Goal: Information Seeking & Learning: Find contact information

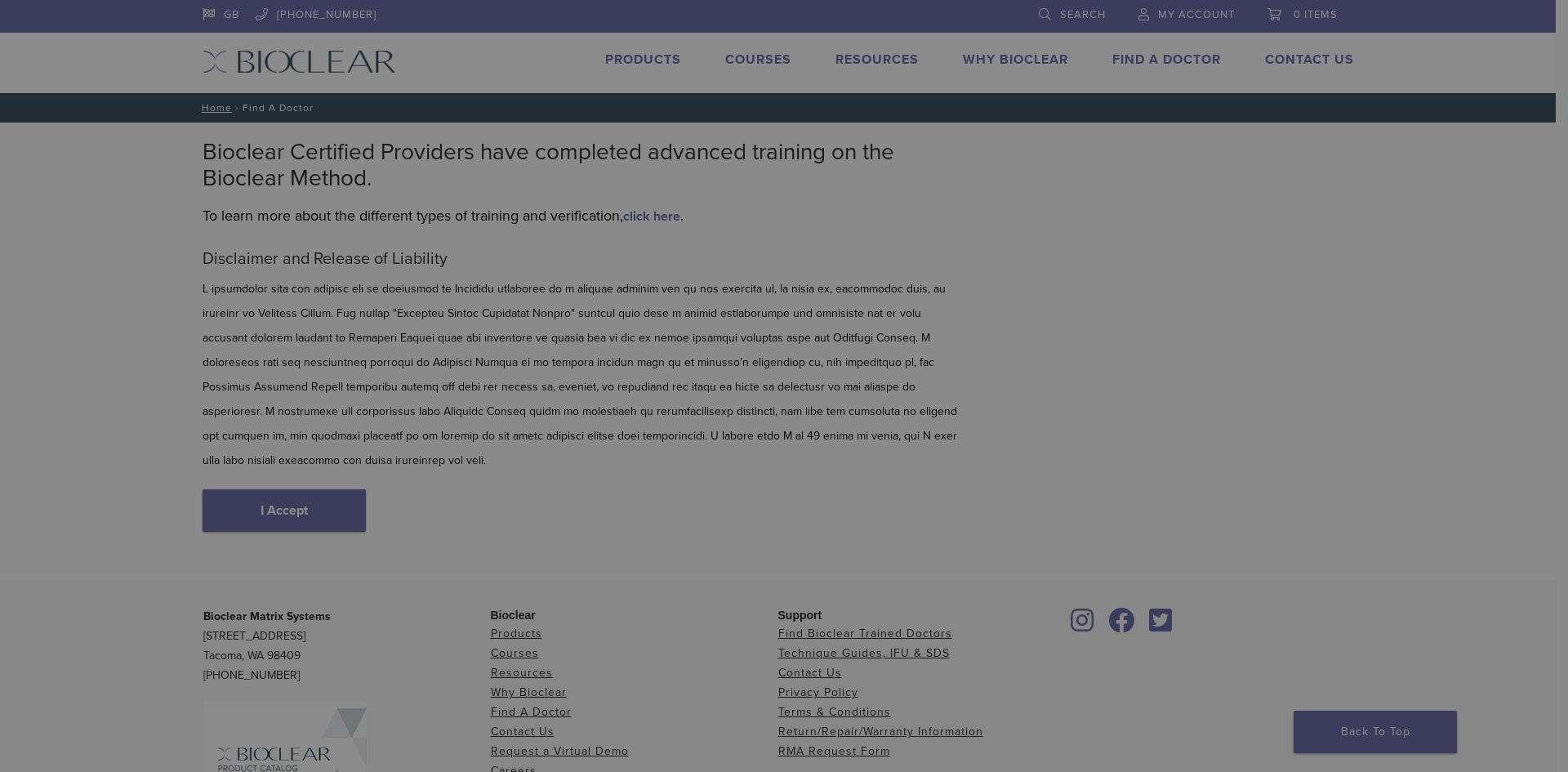
click at [276, 499] on div "[DATE] Holiday Closure Please note that we will be closed [DATE][DATE], in obse…" at bounding box center [784, 386] width 1568 height 772
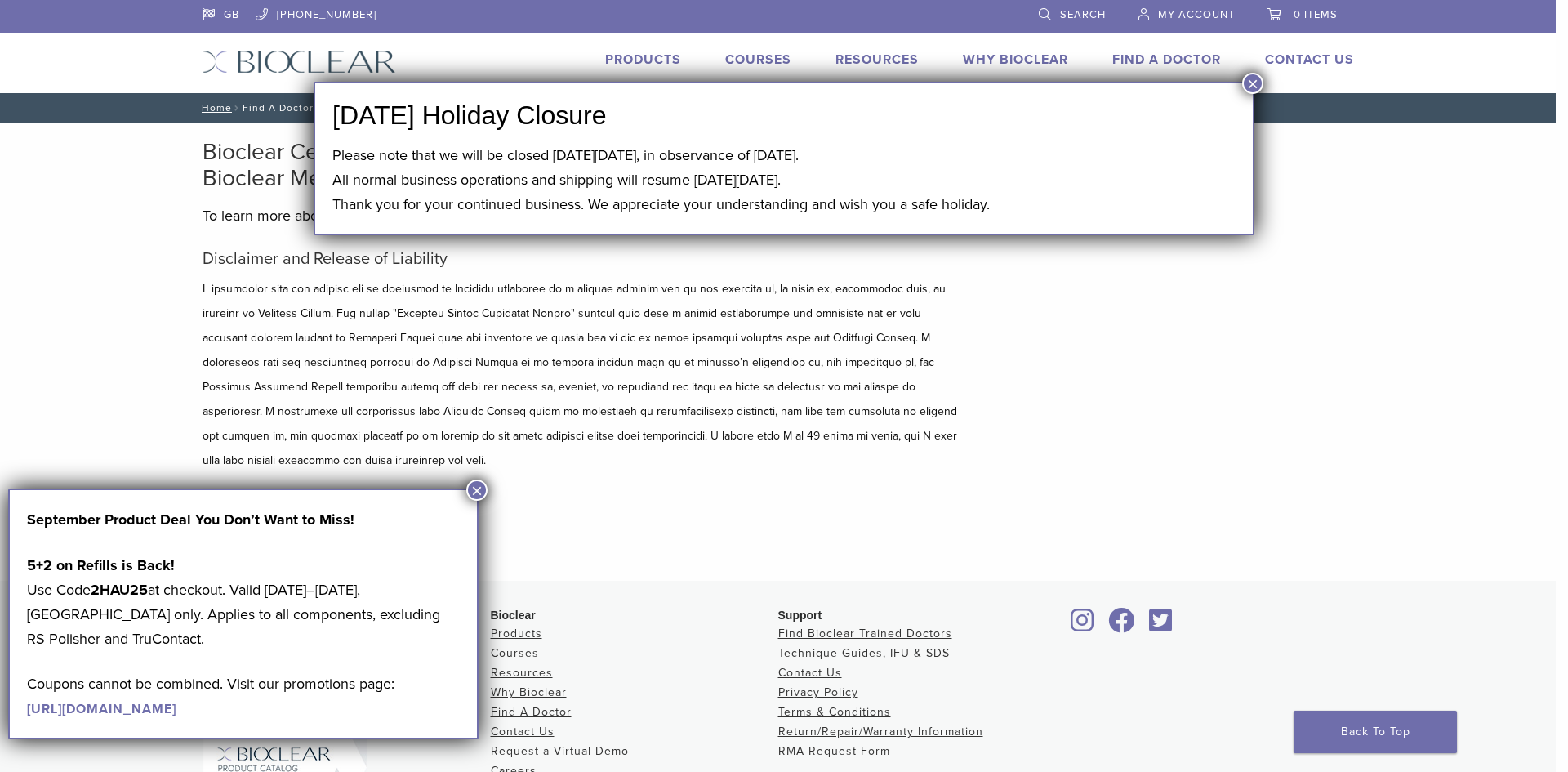
click at [1253, 83] on button "×" at bounding box center [1253, 83] width 22 height 22
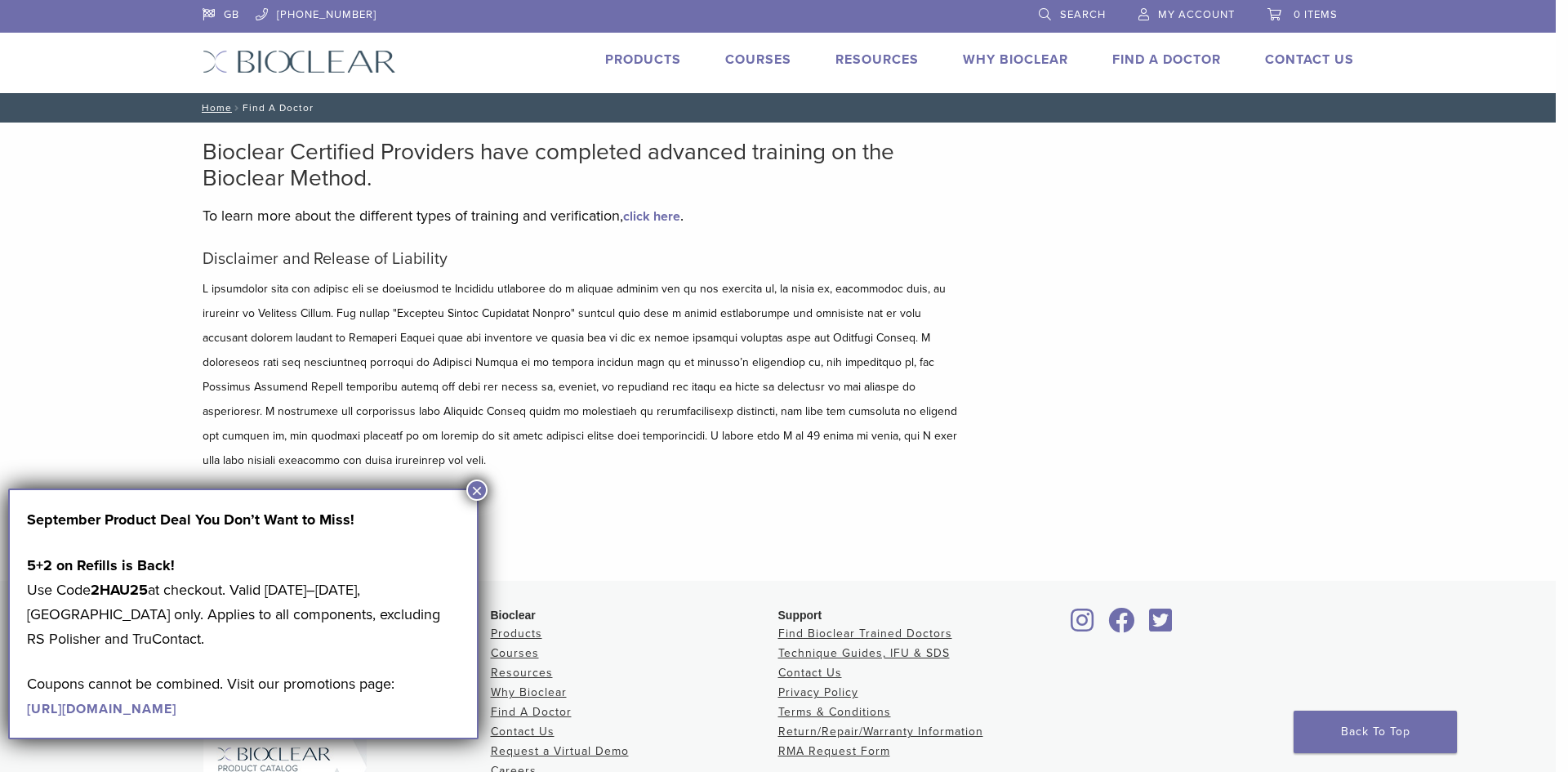
click at [471, 487] on button "×" at bounding box center [477, 490] width 22 height 22
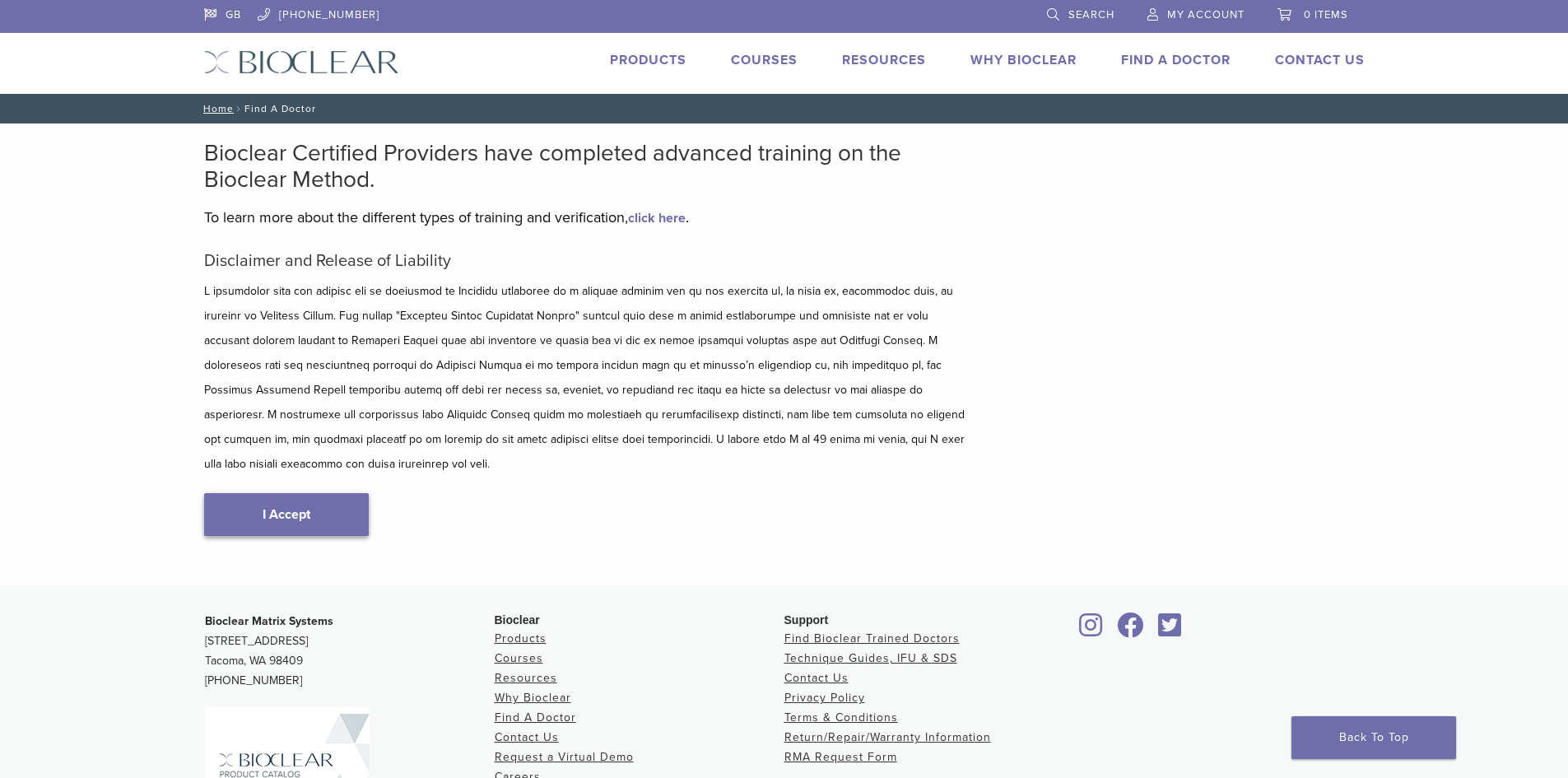
click at [288, 505] on link "I Accept" at bounding box center [286, 514] width 164 height 43
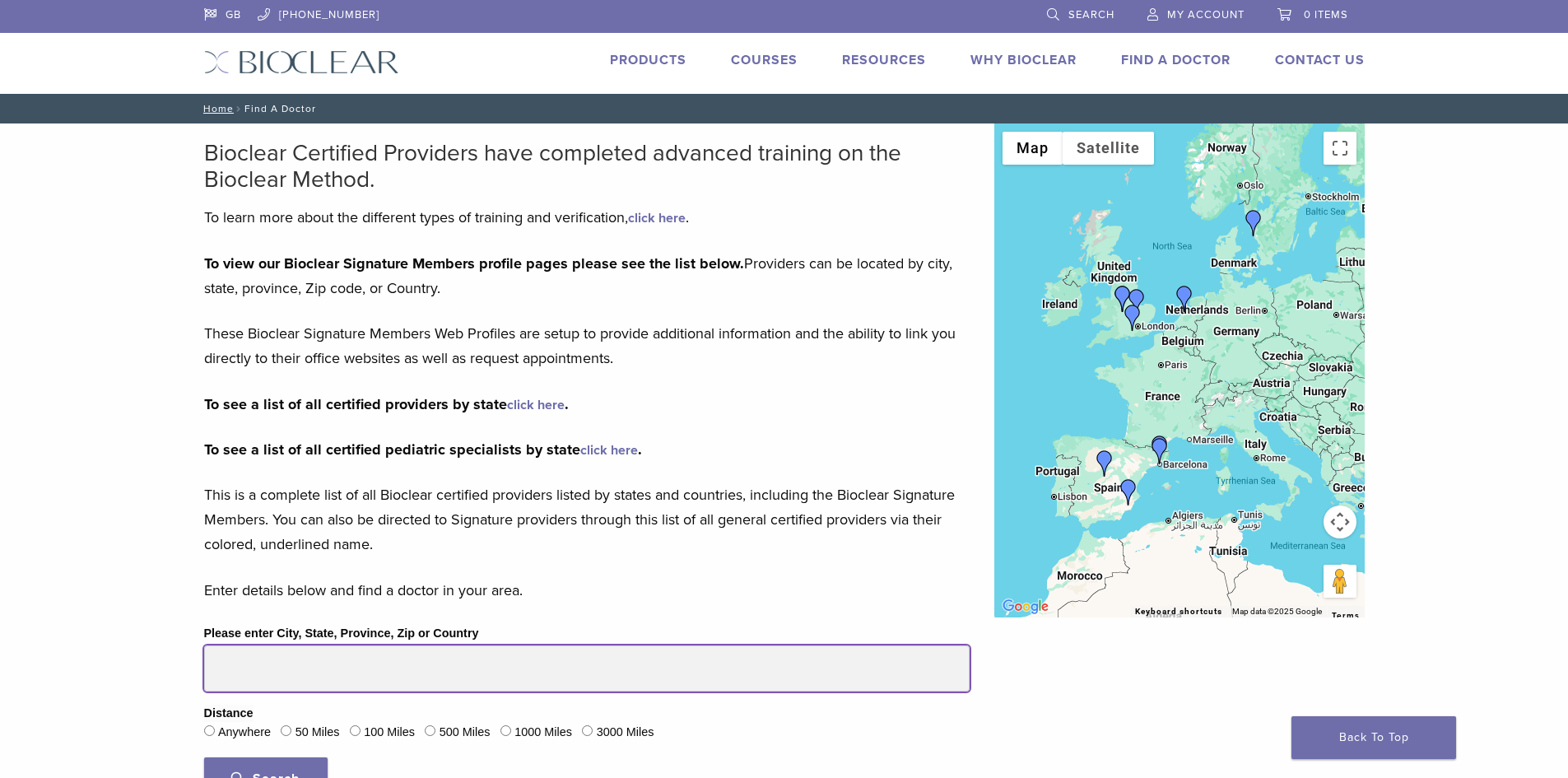
click at [419, 676] on input "Please enter City, State, Province, Zip or Country" at bounding box center [587, 668] width 766 height 46
click at [419, 676] on input "Please enter City, State, Province, Zip or Country" at bounding box center [587, 668] width 766 height 46
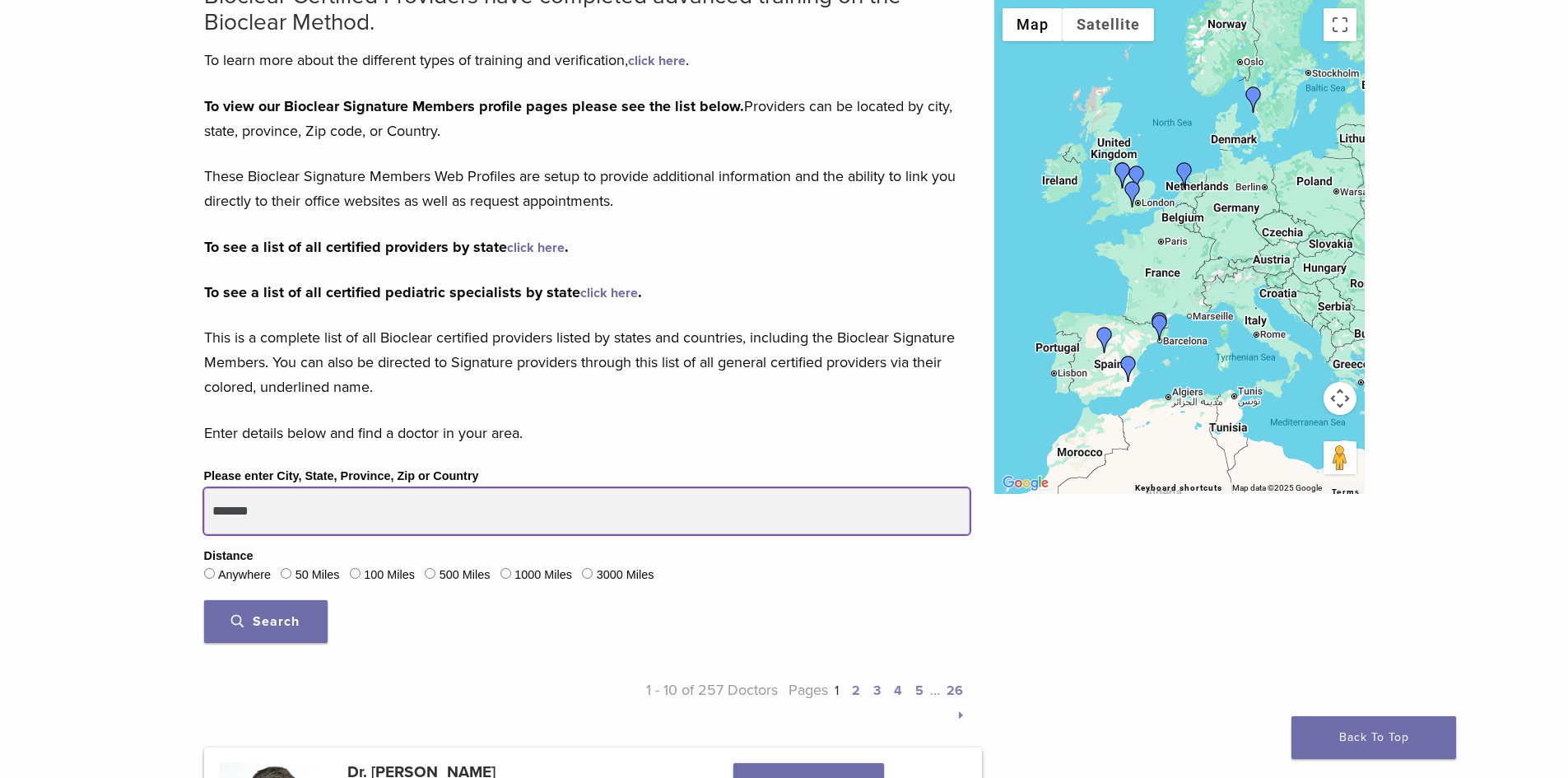
scroll to position [164, 0]
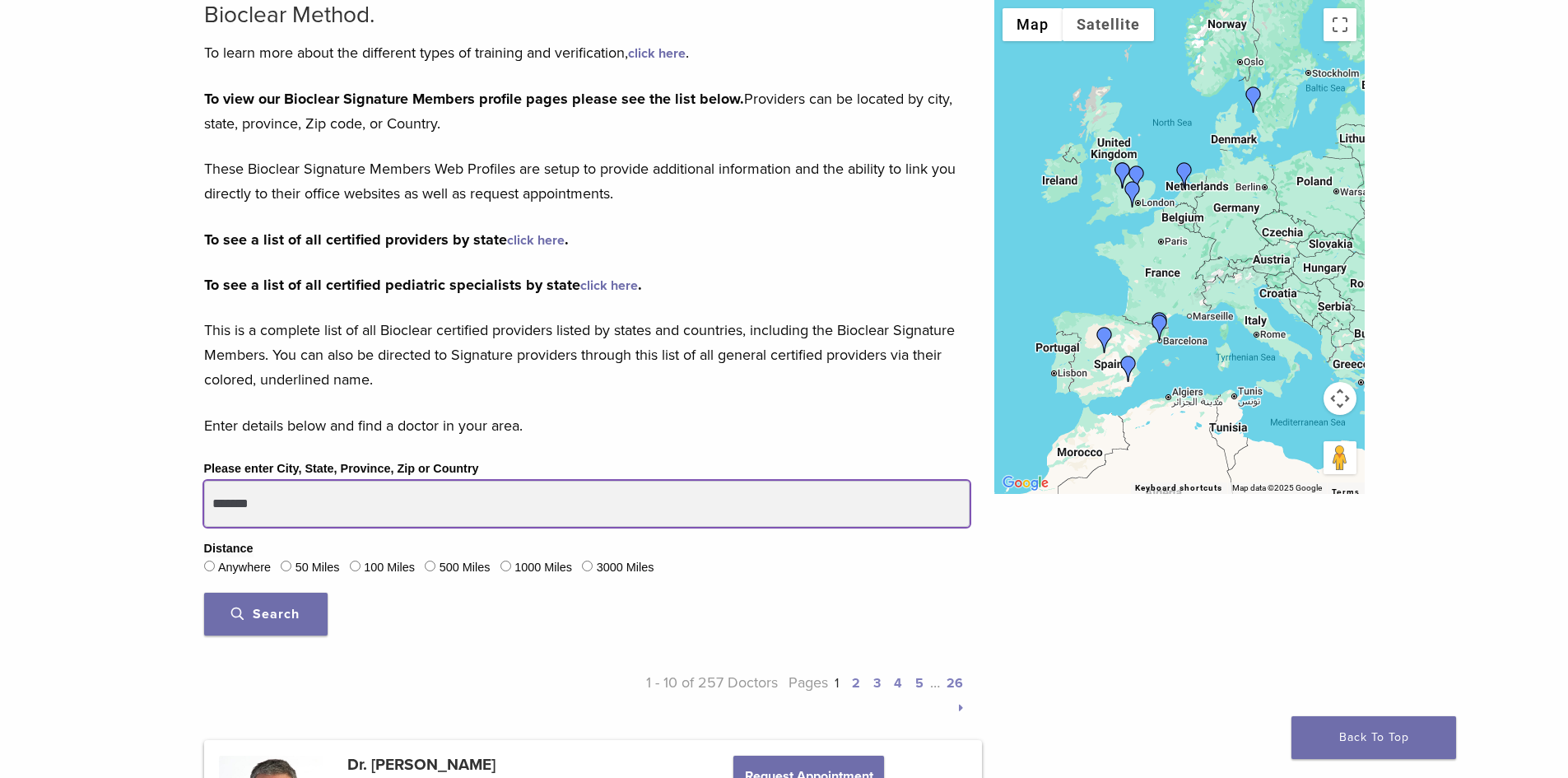
type input "*******"
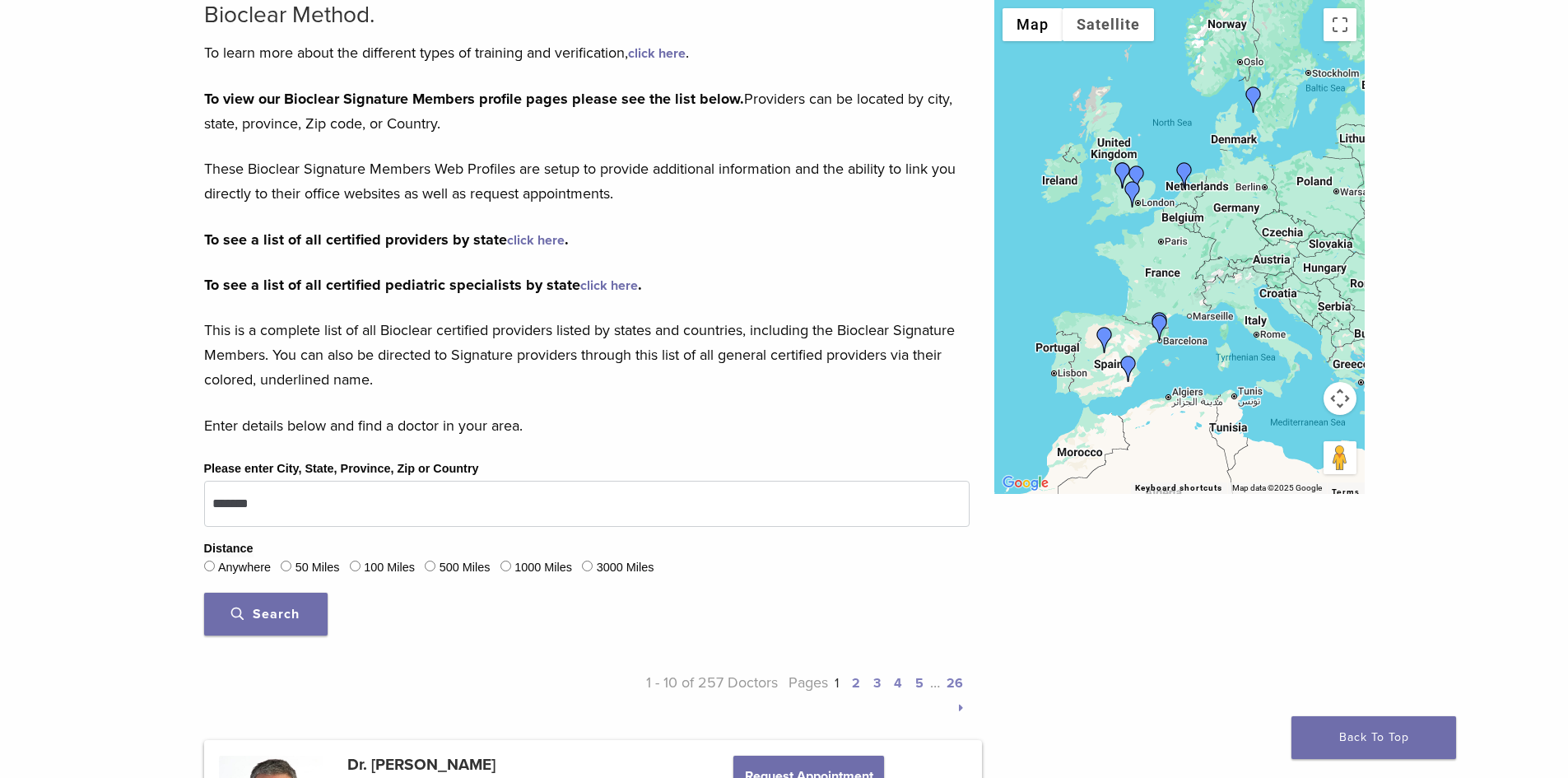
click at [296, 612] on span "Search" at bounding box center [265, 614] width 69 height 17
click at [1138, 200] on img "Dr. Richard Brooks" at bounding box center [1133, 194] width 26 height 26
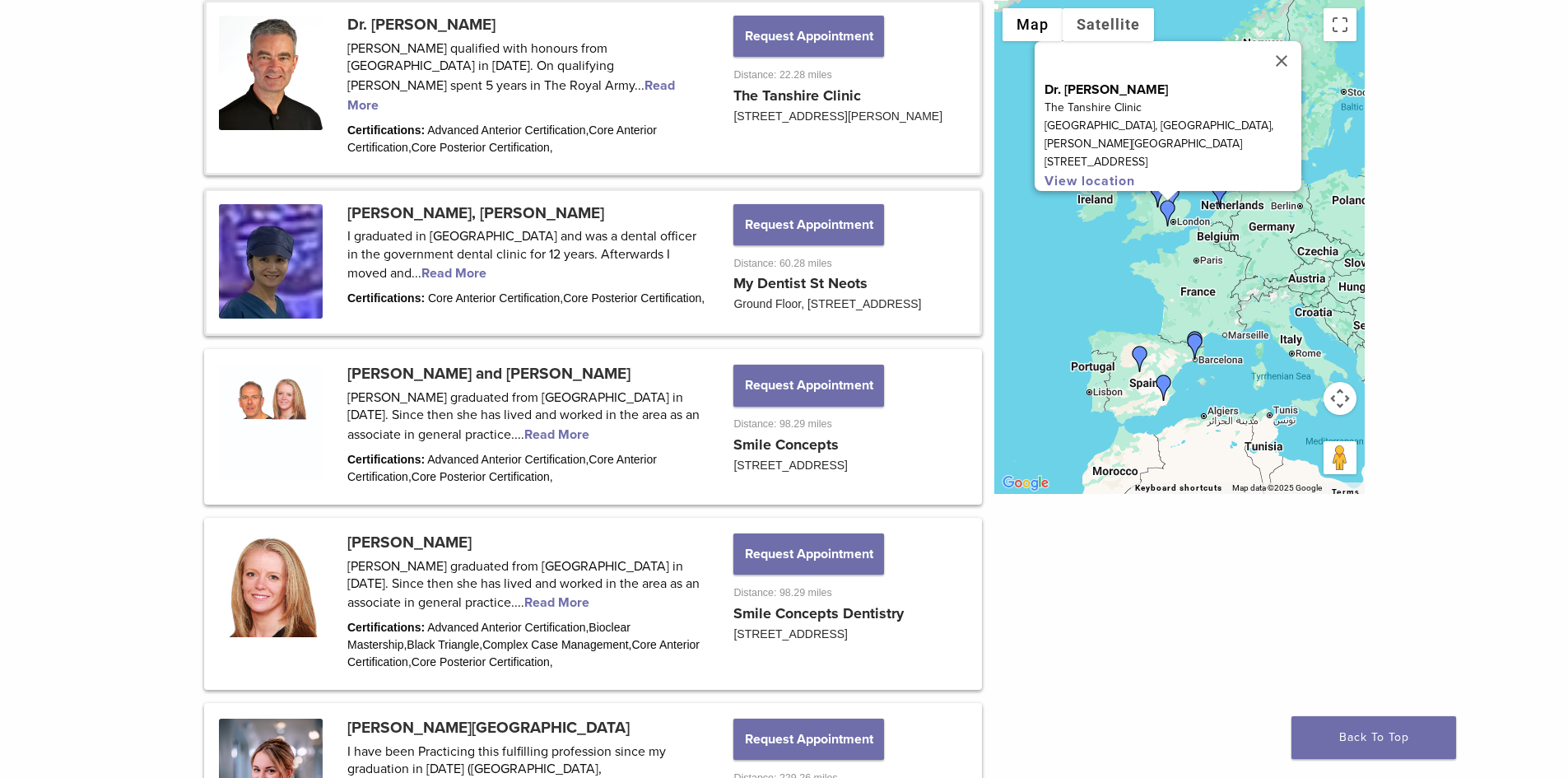
scroll to position [822, 0]
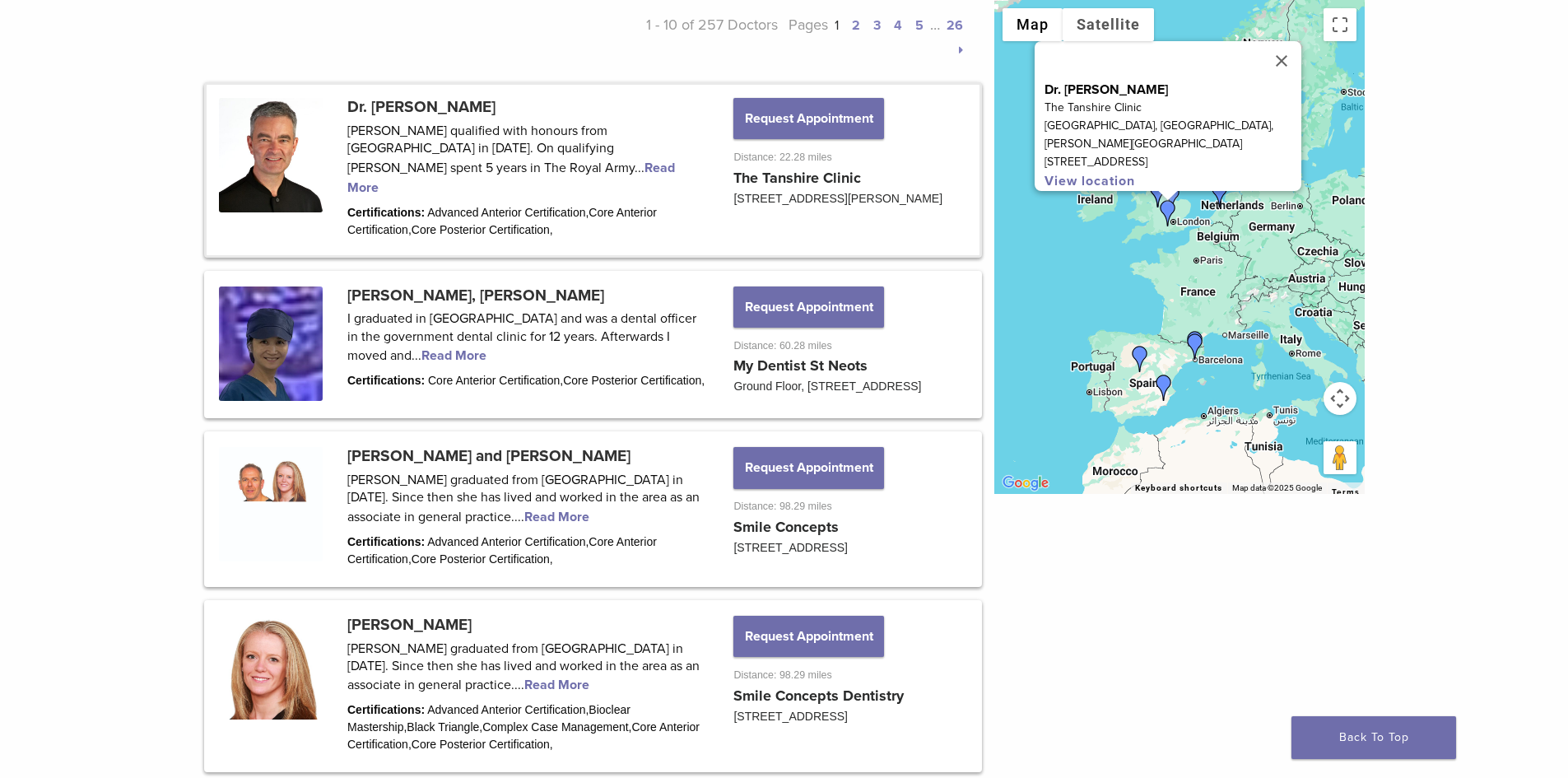
click at [510, 182] on link at bounding box center [593, 169] width 773 height 170
click at [519, 169] on link at bounding box center [593, 169] width 773 height 170
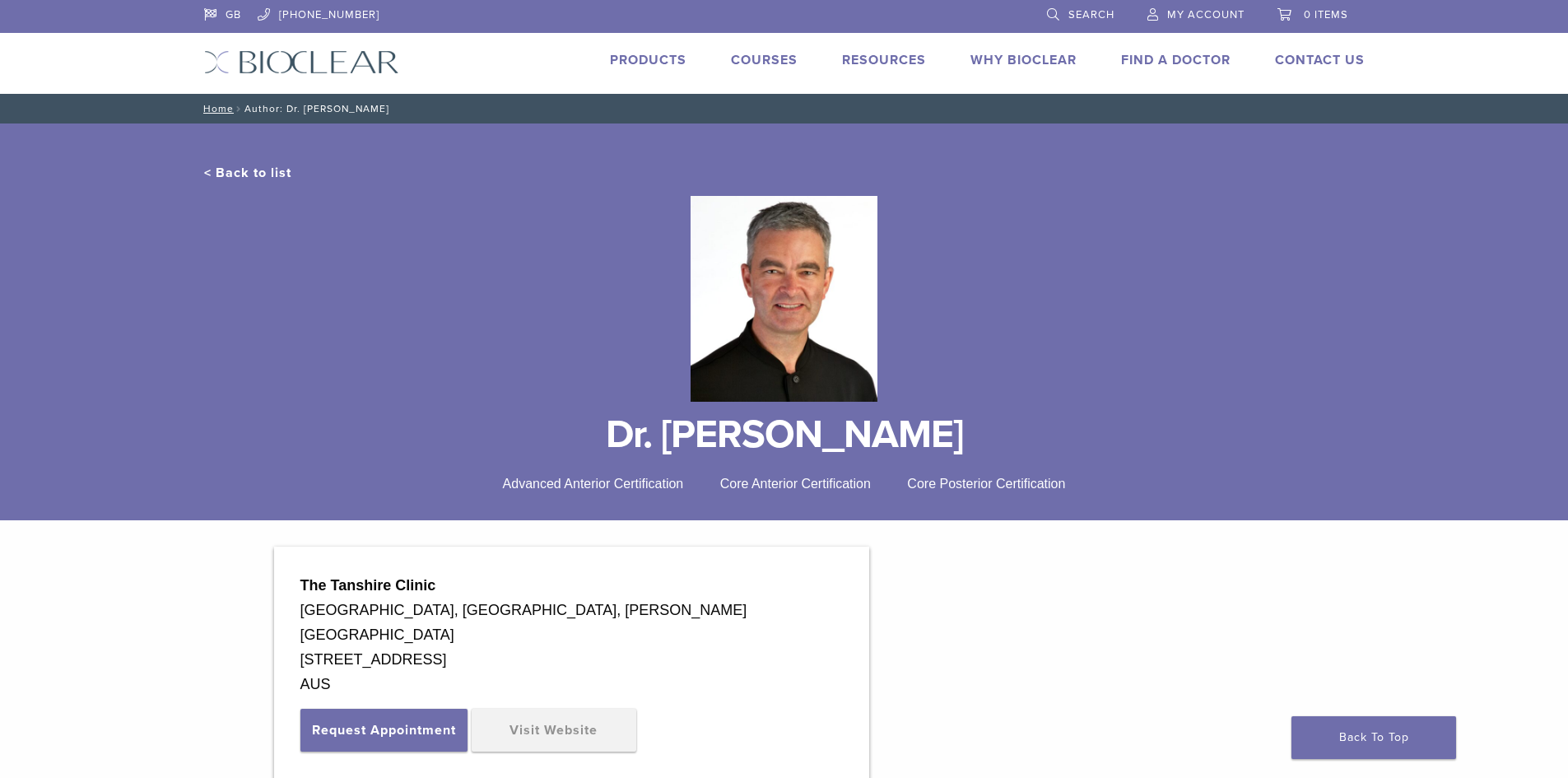
click at [805, 270] on img at bounding box center [784, 298] width 187 height 206
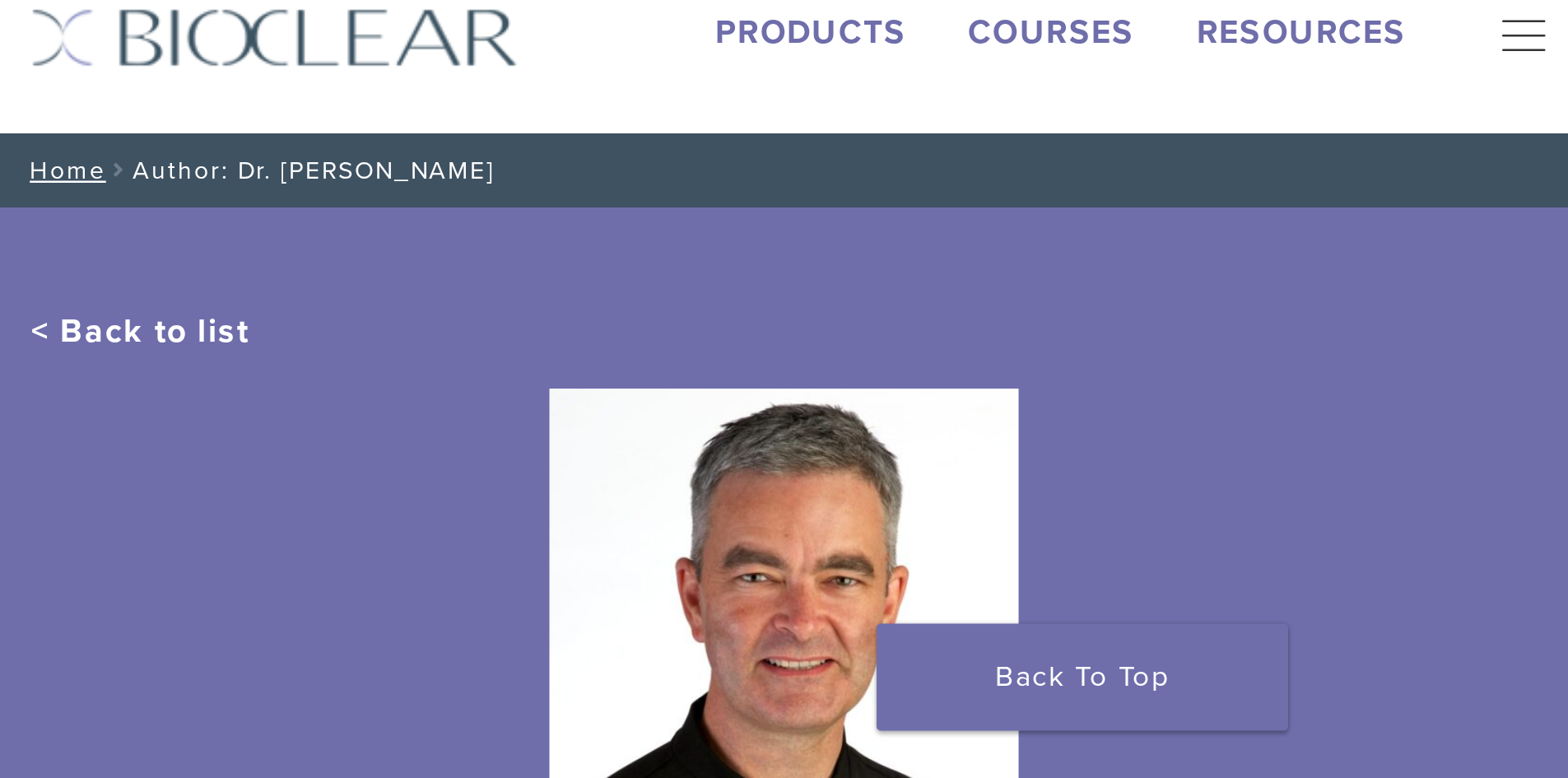
scroll to position [99, 0]
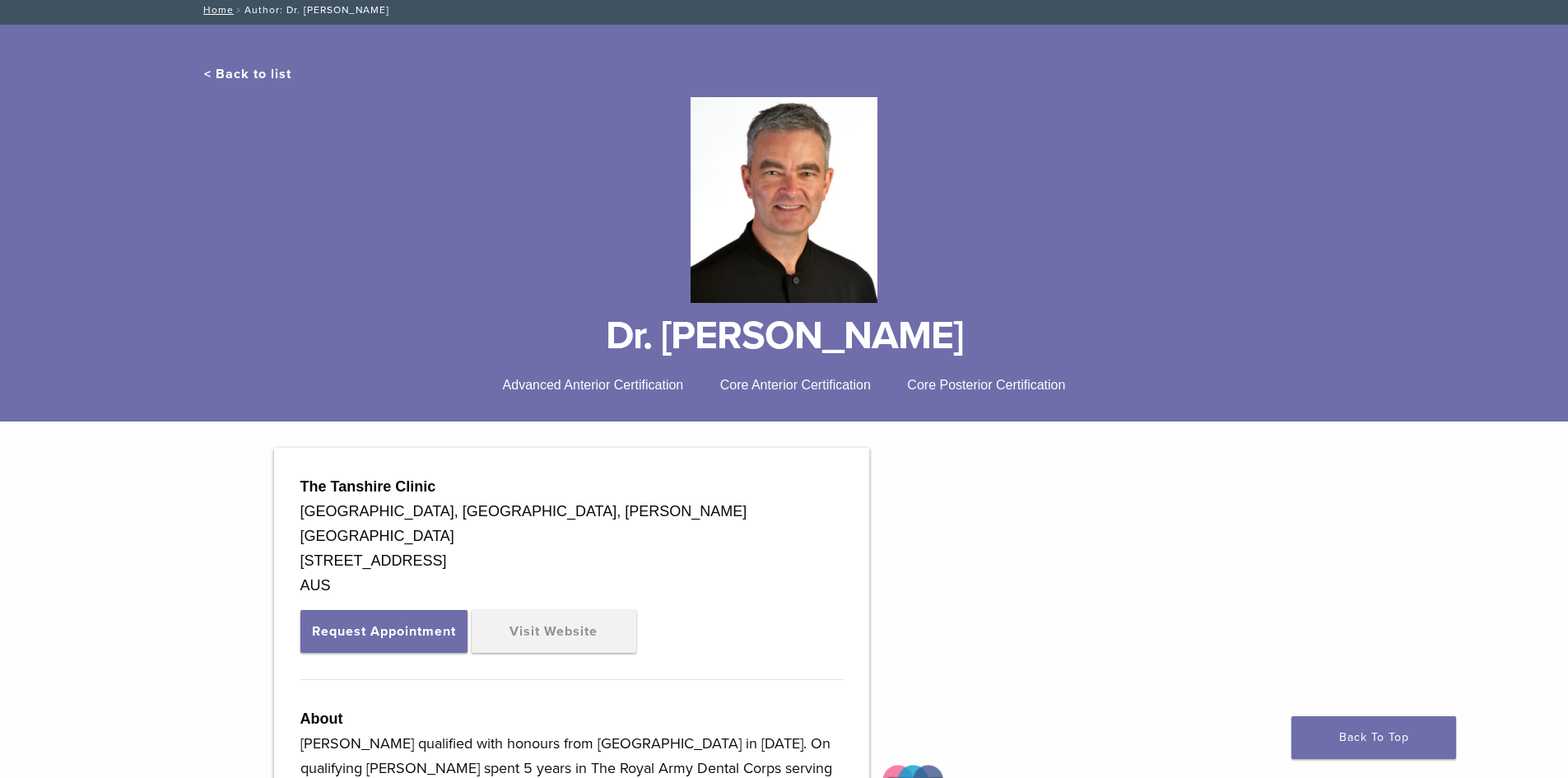
drag, startPoint x: 1865, startPoint y: 3, endPoint x: 1051, endPoint y: 225, distance: 843.7
click at [1051, 225] on div at bounding box center [785, 199] width 1161 height 232
